Goal: Task Accomplishment & Management: Manage account settings

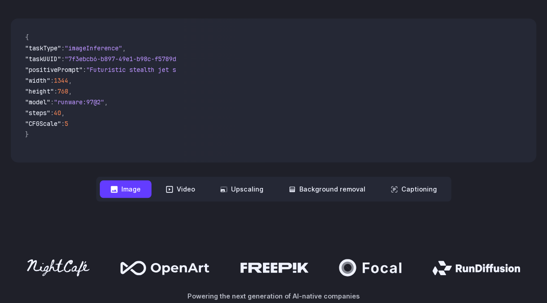
scroll to position [270, 0]
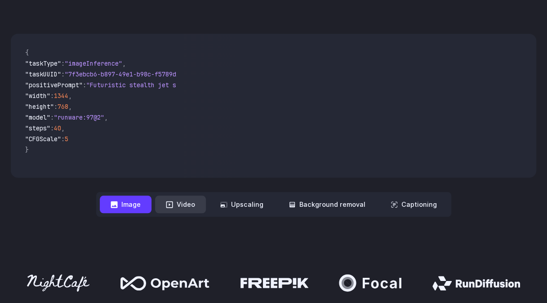
click at [179, 196] on button "Video" at bounding box center [180, 205] width 51 height 18
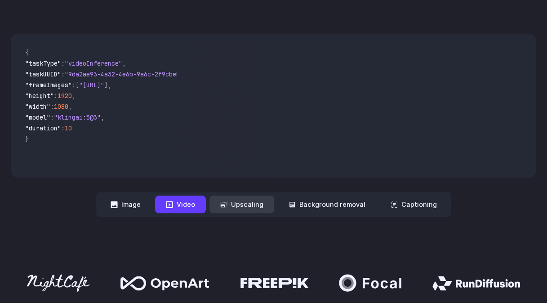
click at [228, 196] on button "Upscaling" at bounding box center [241, 205] width 65 height 18
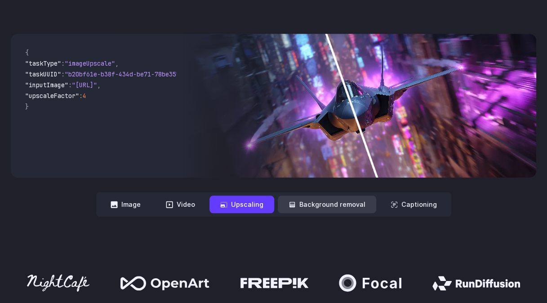
click at [312, 196] on button "Background removal" at bounding box center [327, 205] width 98 height 18
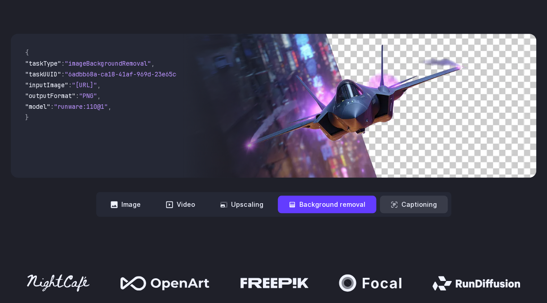
click at [422, 196] on button "Captioning" at bounding box center [414, 205] width 68 height 18
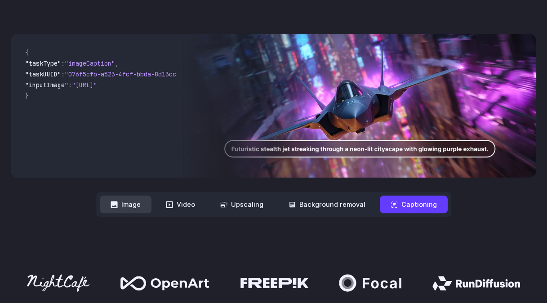
click at [131, 196] on button "Image" at bounding box center [126, 205] width 52 height 18
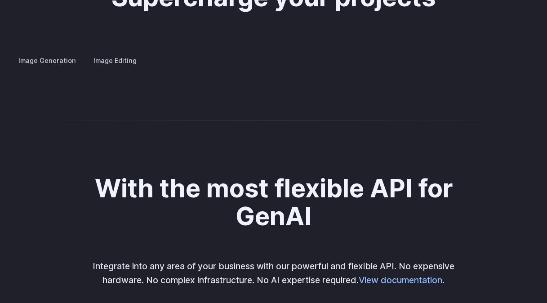
scroll to position [1708, 0]
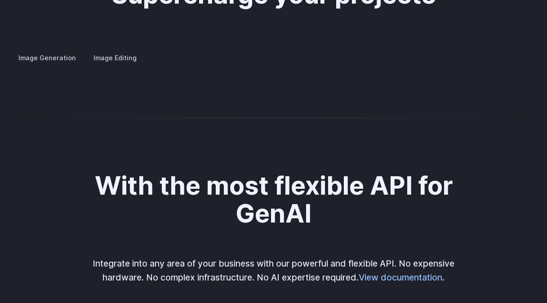
click at [0, 0] on details "Custom avatars Create avatars in any style you desire – whether abstract, carto…" at bounding box center [0, 0] width 0 height 0
click at [0, 0] on h3 "Concept design" at bounding box center [0, 0] width 0 height 0
click at [0, 0] on h3 "Creative styling" at bounding box center [0, 0] width 0 height 0
click at [0, 0] on h3 "Architecture" at bounding box center [0, 0] width 0 height 0
click at [0, 0] on h3 "Product design" at bounding box center [0, 0] width 0 height 0
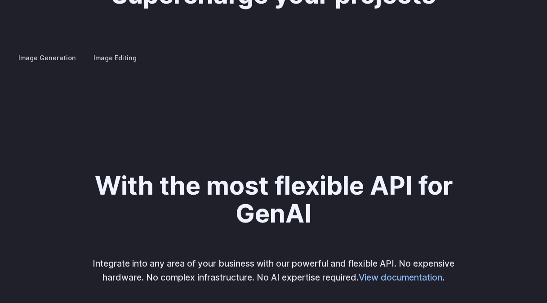
click at [0, 0] on h3 "Personalized assets" at bounding box center [0, 0] width 0 height 0
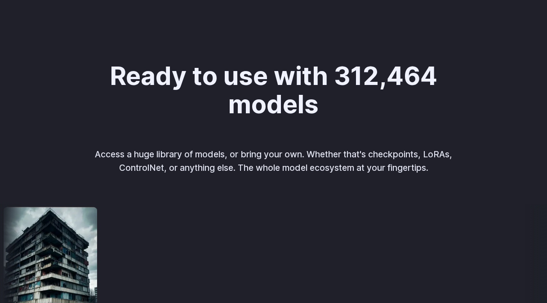
scroll to position [0, 0]
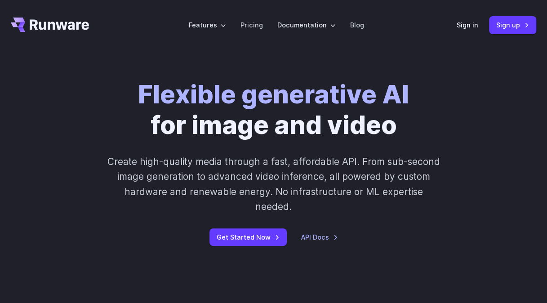
drag, startPoint x: 239, startPoint y: 246, endPoint x: 176, endPoint y: -33, distance: 286.5
click at [458, 25] on link "Sign in" at bounding box center [468, 25] width 22 height 10
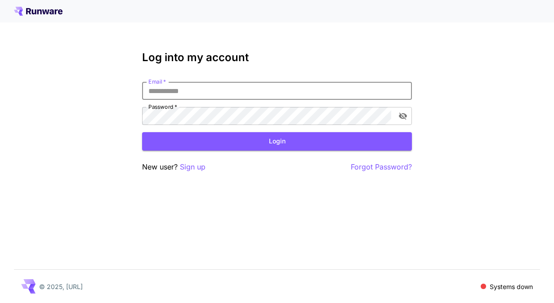
click at [205, 91] on input "Email   *" at bounding box center [277, 91] width 270 height 18
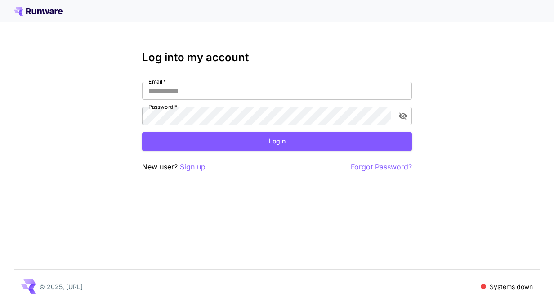
click at [481, 285] on span at bounding box center [483, 286] width 5 height 5
click at [481, 286] on span at bounding box center [483, 286] width 5 height 5
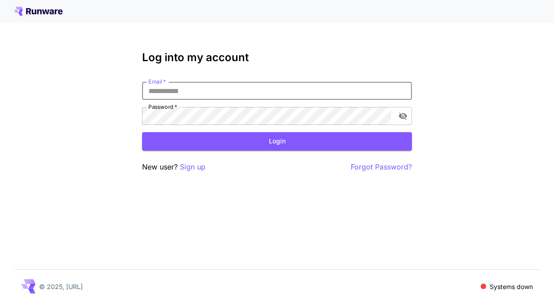
click at [360, 97] on input "Email   *" at bounding box center [277, 91] width 270 height 18
type input "*"
type input "**********"
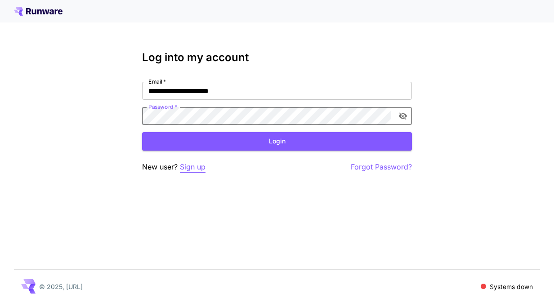
click at [197, 167] on p "Sign up" at bounding box center [193, 166] width 26 height 11
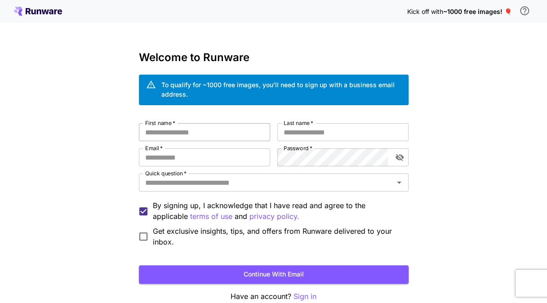
click at [216, 128] on input "First name   *" at bounding box center [204, 132] width 131 height 18
type input "*****"
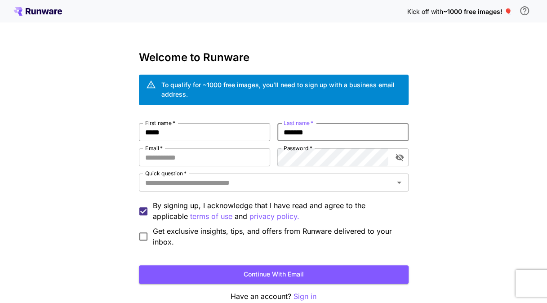
type input "*******"
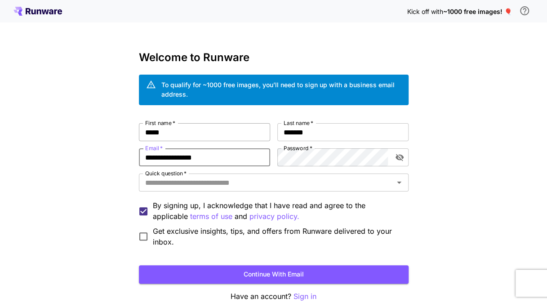
type input "**********"
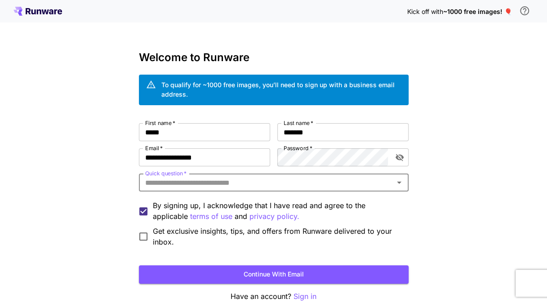
click at [205, 176] on input "Quick question   *" at bounding box center [266, 182] width 249 height 13
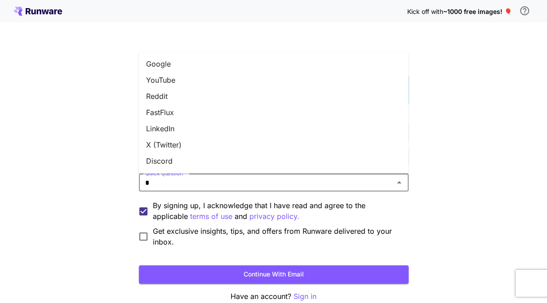
type input "**"
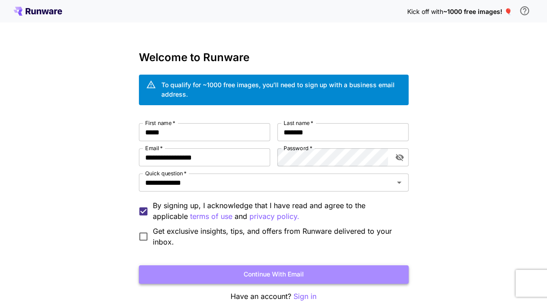
click at [156, 270] on button "Continue with email" at bounding box center [274, 274] width 270 height 18
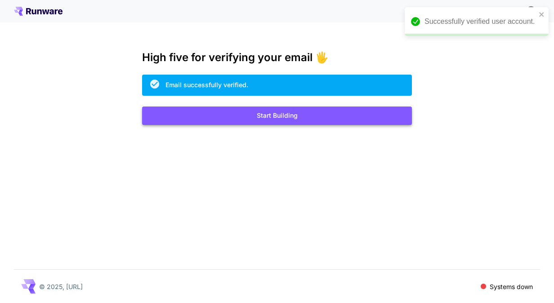
click at [314, 120] on button "Start Building" at bounding box center [277, 116] width 270 height 18
click at [285, 110] on button "Start Building" at bounding box center [277, 116] width 270 height 18
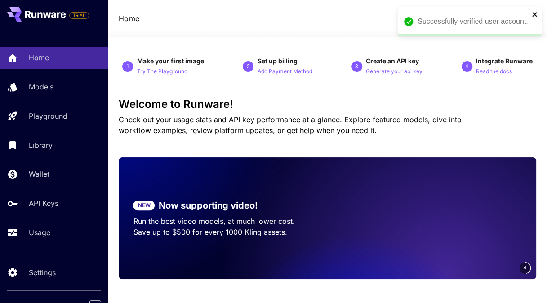
click at [532, 12] on icon "close" at bounding box center [535, 14] width 6 height 7
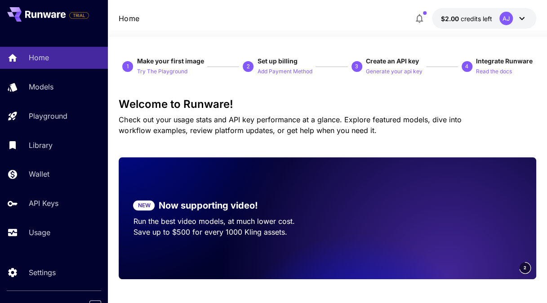
click at [464, 21] on span "credits left" at bounding box center [476, 19] width 31 height 8
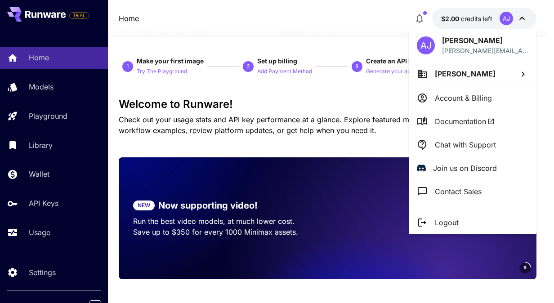
click at [328, 37] on div at bounding box center [277, 151] width 554 height 303
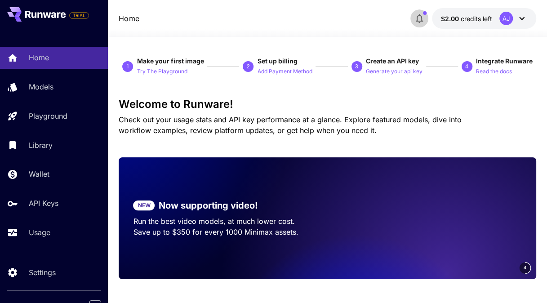
click at [414, 18] on icon "button" at bounding box center [419, 18] width 11 height 11
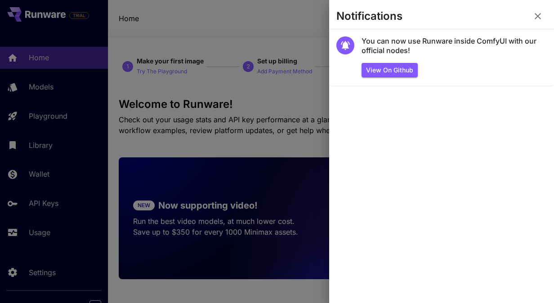
click at [286, 21] on div at bounding box center [277, 151] width 554 height 303
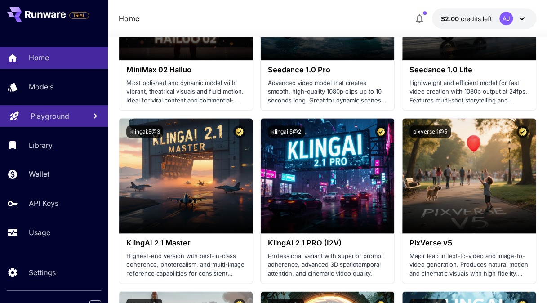
scroll to position [405, 0]
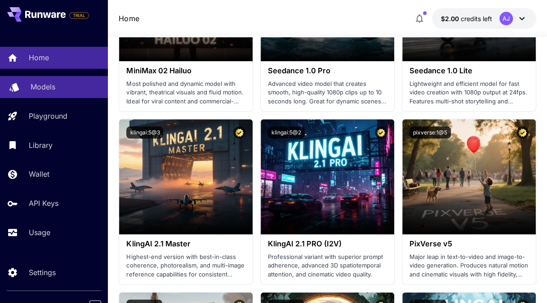
click at [59, 93] on link "Models" at bounding box center [54, 87] width 108 height 22
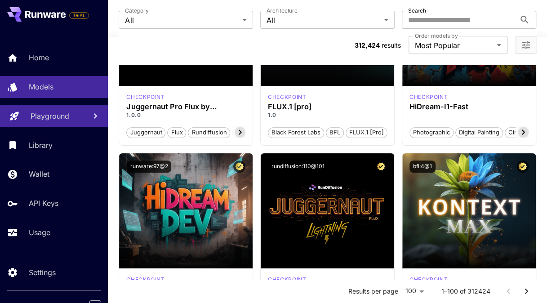
scroll to position [180, 0]
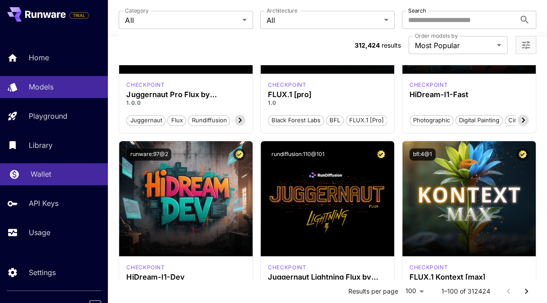
click at [61, 181] on link "Wallet" at bounding box center [54, 174] width 108 height 22
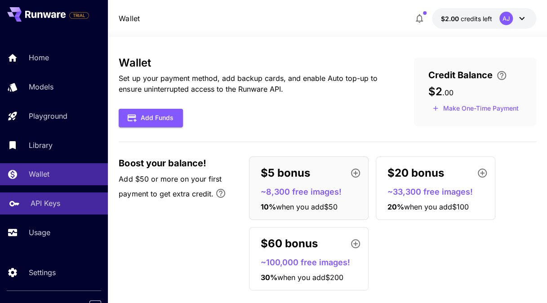
click at [67, 196] on link "API Keys" at bounding box center [54, 203] width 108 height 22
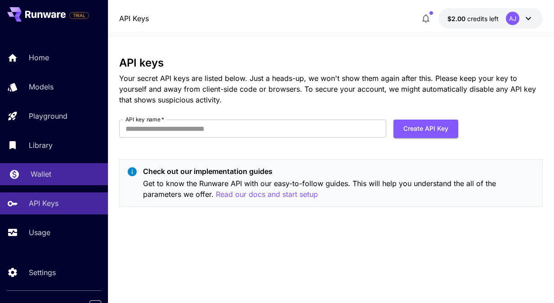
click at [66, 179] on div "Wallet" at bounding box center [66, 174] width 70 height 11
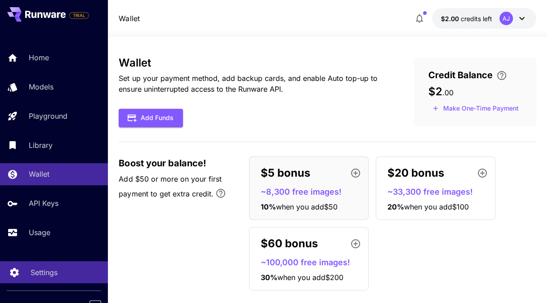
click at [64, 273] on div "Settings" at bounding box center [66, 272] width 70 height 11
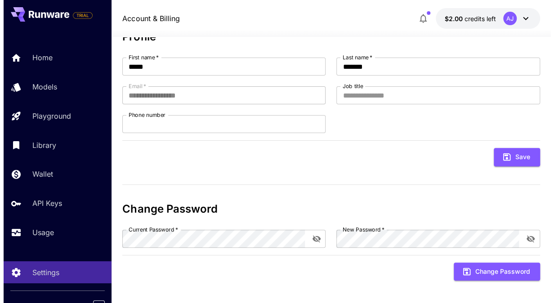
scroll to position [67, 0]
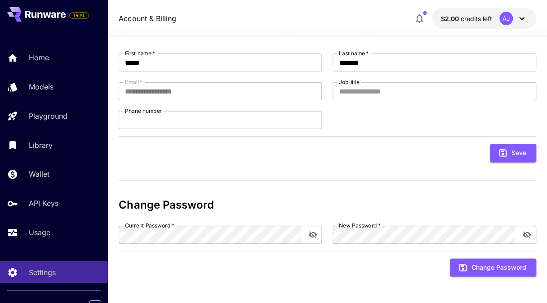
click at [530, 15] on button "$2.00 credits left AJ" at bounding box center [484, 18] width 104 height 21
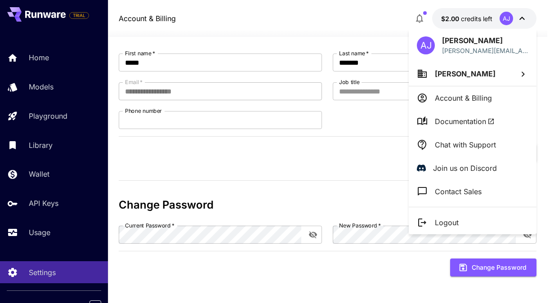
click at [445, 220] on p "Logout" at bounding box center [447, 222] width 24 height 11
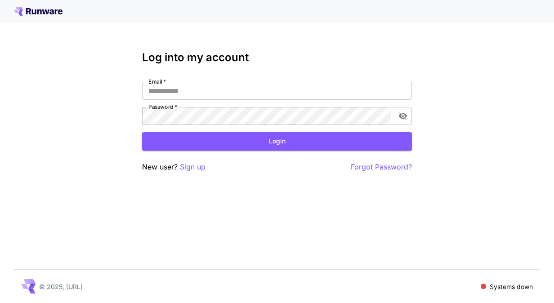
click at [215, 106] on div "Email   * Email   * Password   * Password   *" at bounding box center [277, 103] width 270 height 43
click at [219, 94] on input "Email   *" at bounding box center [277, 91] width 270 height 18
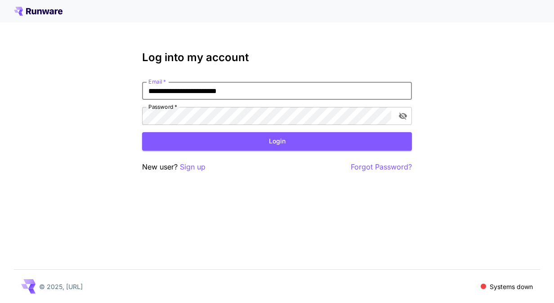
type input "**********"
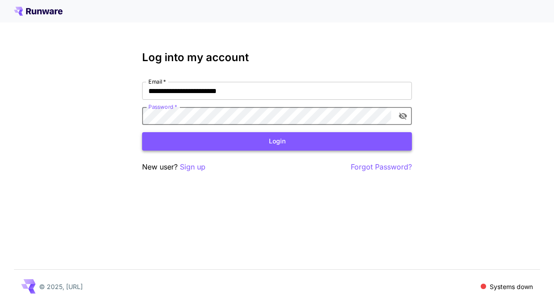
click button "Login" at bounding box center [277, 141] width 270 height 18
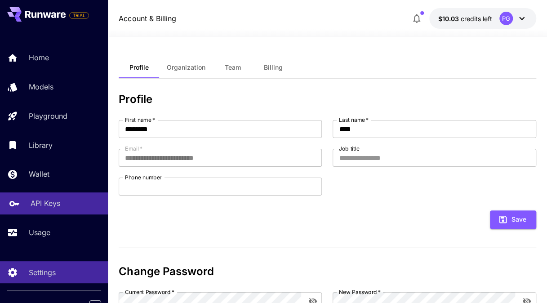
click at [46, 197] on link "API Keys" at bounding box center [54, 203] width 108 height 22
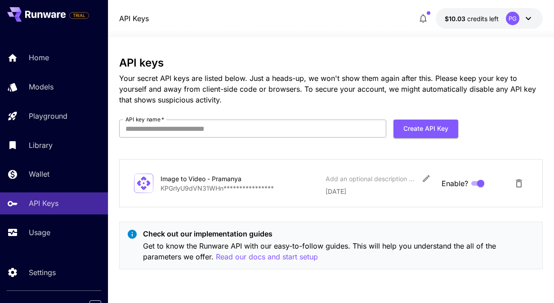
click at [220, 126] on input "API key name   *" at bounding box center [252, 129] width 267 height 18
click at [252, 108] on div "**********" at bounding box center [330, 167] width 423 height 220
click at [249, 119] on div "**********" at bounding box center [330, 167] width 423 height 220
click at [237, 137] on input "API key name   *" at bounding box center [252, 129] width 267 height 18
click at [256, 108] on div "**********" at bounding box center [330, 167] width 423 height 220
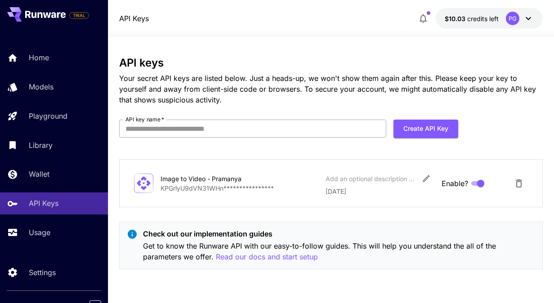
click at [237, 123] on input "API key name   *" at bounding box center [252, 129] width 267 height 18
type input "**********"
click at [399, 129] on button "Create API Key" at bounding box center [425, 129] width 65 height 18
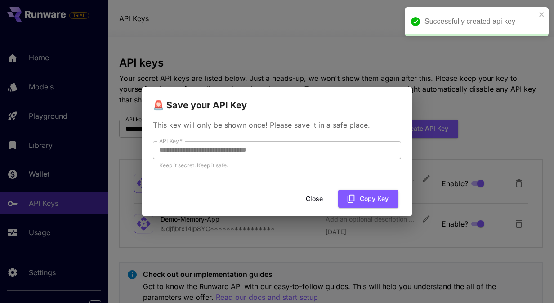
click at [539, 13] on icon "close" at bounding box center [542, 14] width 6 height 7
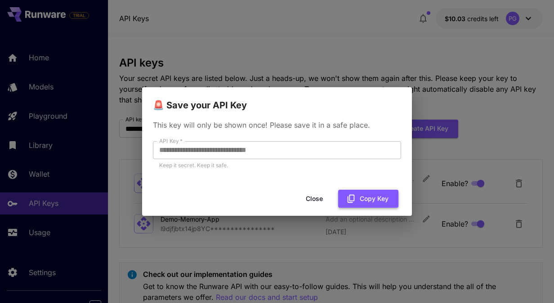
click at [365, 203] on button "Copy Key" at bounding box center [368, 199] width 60 height 18
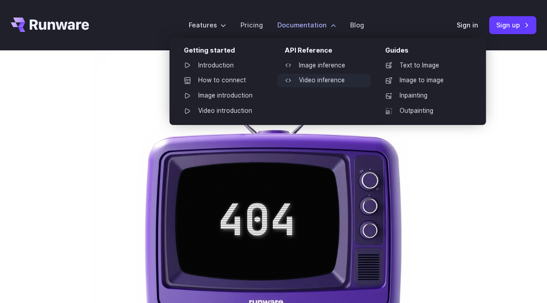
click at [334, 75] on link "Video inference" at bounding box center [324, 80] width 94 height 13
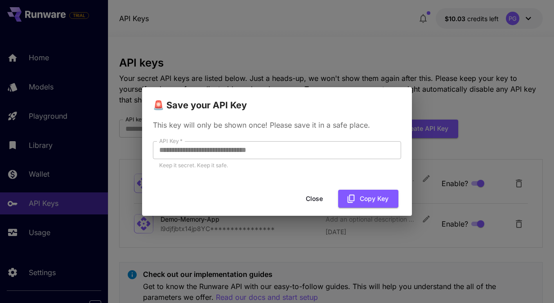
click at [316, 198] on button "Close" at bounding box center [314, 199] width 40 height 18
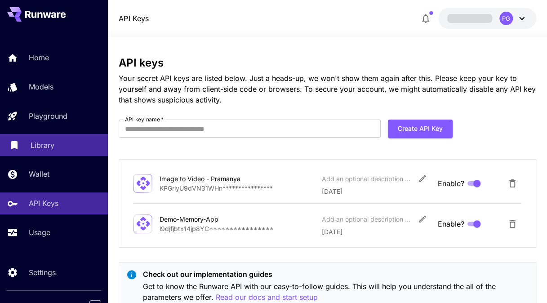
click at [47, 143] on p "Library" at bounding box center [43, 145] width 24 height 11
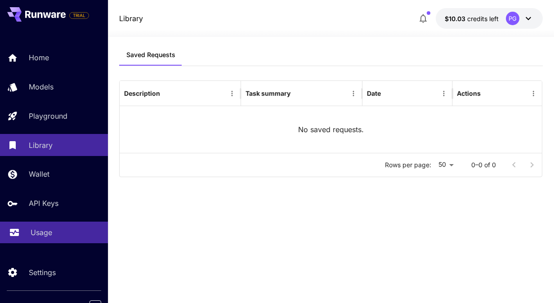
click at [44, 229] on p "Usage" at bounding box center [42, 232] width 22 height 11
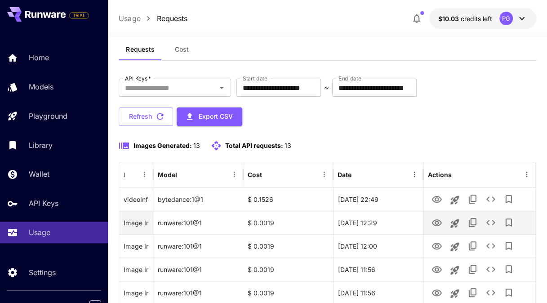
scroll to position [45, 0]
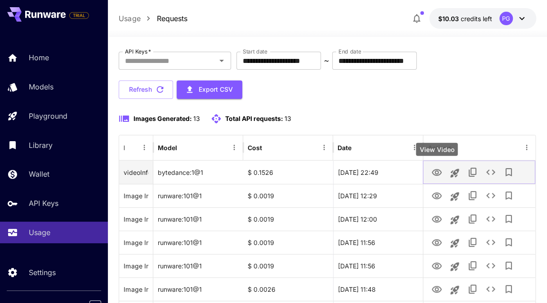
click at [441, 173] on icon "View Video" at bounding box center [437, 172] width 10 height 7
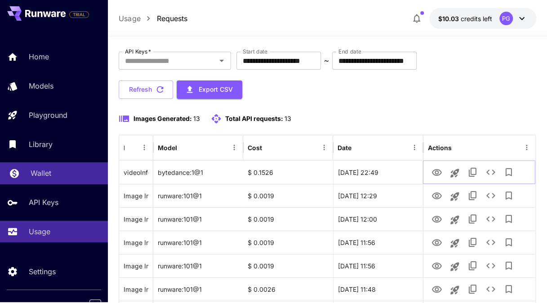
scroll to position [0, 0]
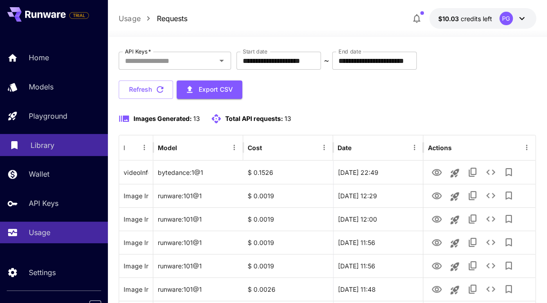
click at [42, 150] on p "Library" at bounding box center [43, 145] width 24 height 11
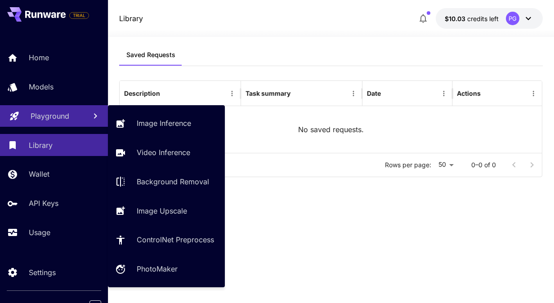
click at [42, 126] on link "Playground" at bounding box center [54, 116] width 108 height 22
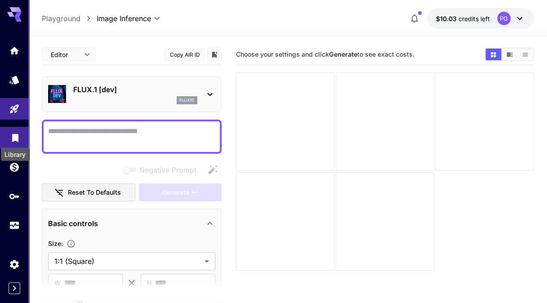
click at [10, 140] on icon "Library" at bounding box center [15, 135] width 11 height 11
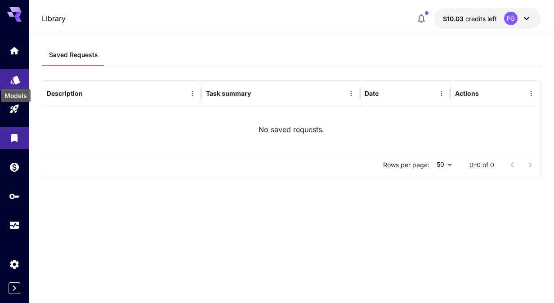
click at [10, 73] on icon "Models" at bounding box center [15, 76] width 11 height 11
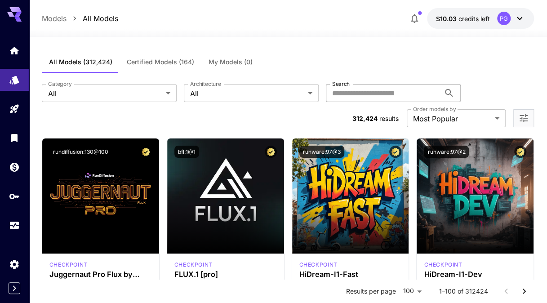
click at [405, 94] on input "Search" at bounding box center [383, 93] width 114 height 18
type input "*********"
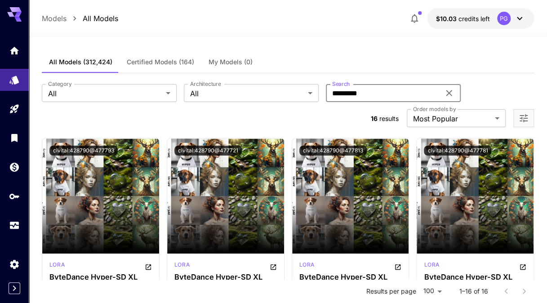
click at [240, 104] on section "**********" at bounding box center [288, 105] width 492 height 43
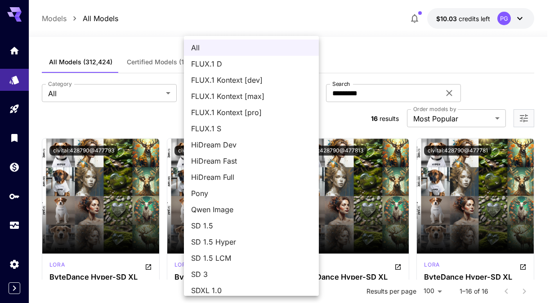
click at [112, 102] on div at bounding box center [277, 151] width 554 height 303
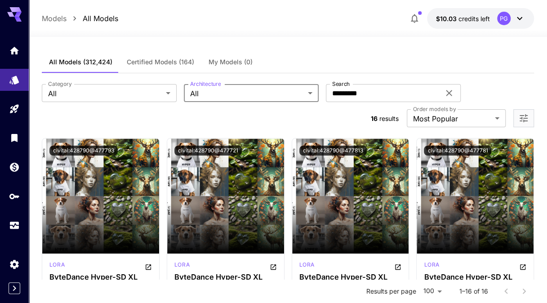
click at [111, 94] on div "All FLUX.1 D FLUX.1 Kontext [dev] FLUX.1 Kontext [max] FLUX.1 Kontext [pro] FLU…" at bounding box center [273, 151] width 547 height 303
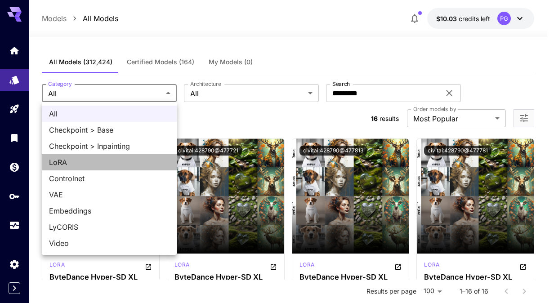
click at [94, 167] on span "LoRA" at bounding box center [109, 162] width 120 height 11
type input "****"
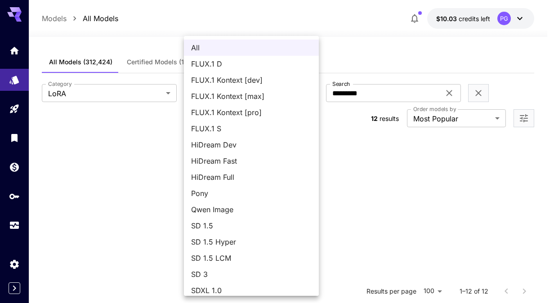
click at [147, 127] on div at bounding box center [277, 151] width 554 height 303
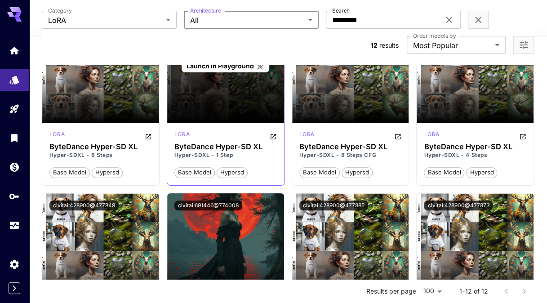
scroll to position [135, 0]
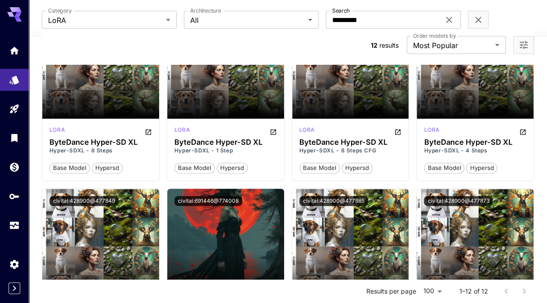
click at [218, 43] on section "**********" at bounding box center [288, 32] width 492 height 43
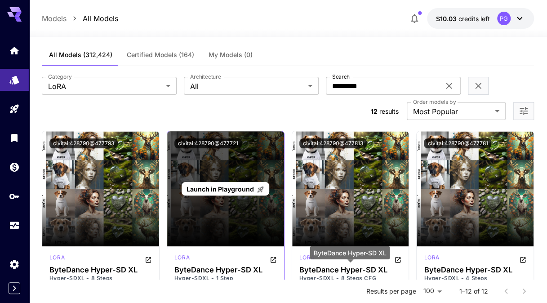
scroll to position [0, 0]
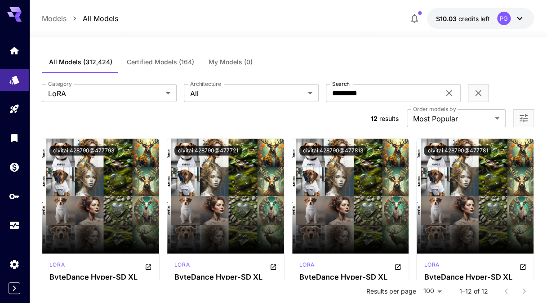
drag, startPoint x: 13, startPoint y: 20, endPoint x: 13, endPoint y: 24, distance: 4.6
click at [13, 20] on icon at bounding box center [14, 14] width 14 height 14
click at [15, 53] on icon "Home" at bounding box center [15, 48] width 11 height 11
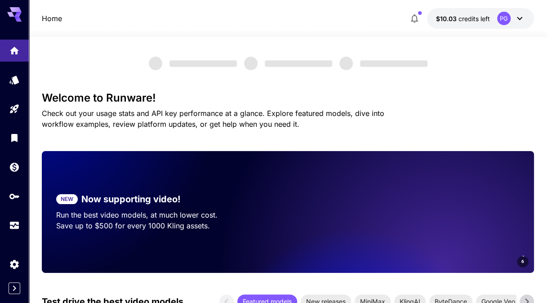
click at [17, 292] on icon "Expand sidebar" at bounding box center [14, 288] width 11 height 11
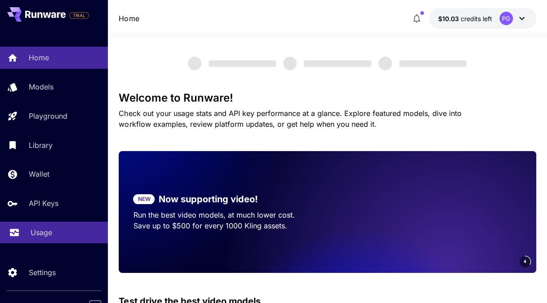
click at [45, 233] on p "Usage" at bounding box center [42, 232] width 22 height 11
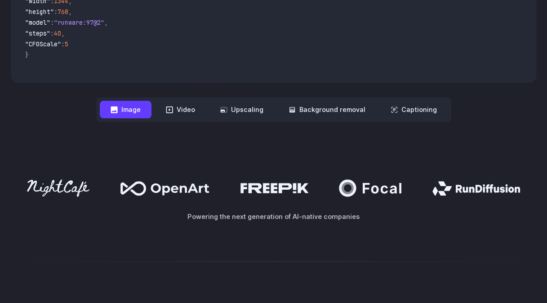
scroll to position [270, 0]
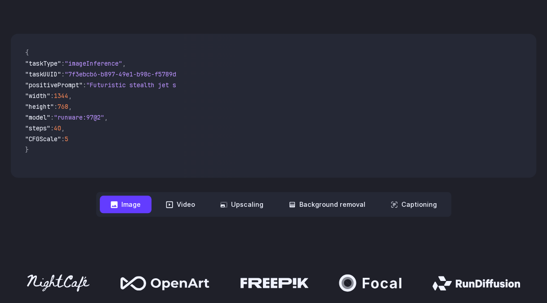
click at [392, 201] on nav "**********" at bounding box center [273, 204] width 355 height 25
click at [394, 197] on button "Captioning" at bounding box center [414, 205] width 68 height 18
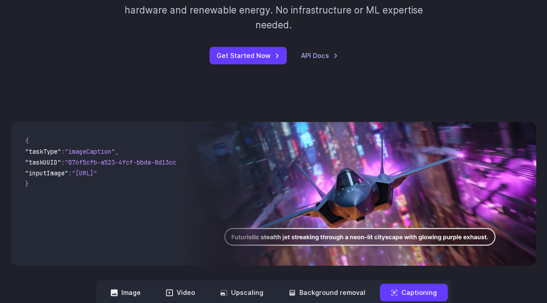
scroll to position [180, 0]
